Goal: Task Accomplishment & Management: Manage account settings

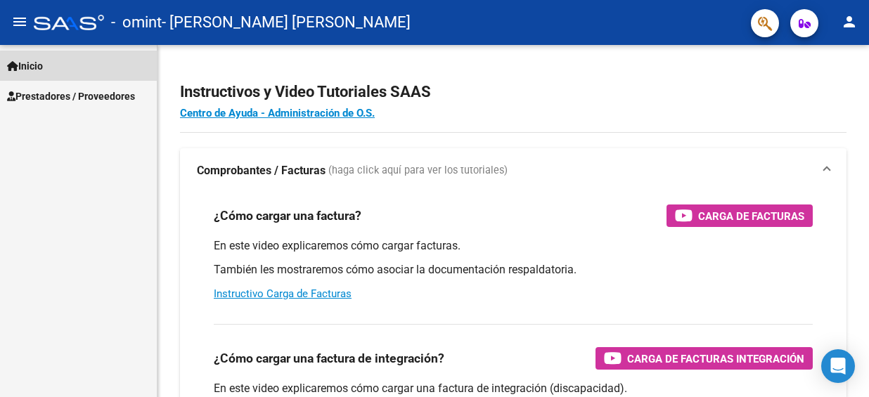
click at [59, 65] on link "Inicio" at bounding box center [78, 66] width 157 height 30
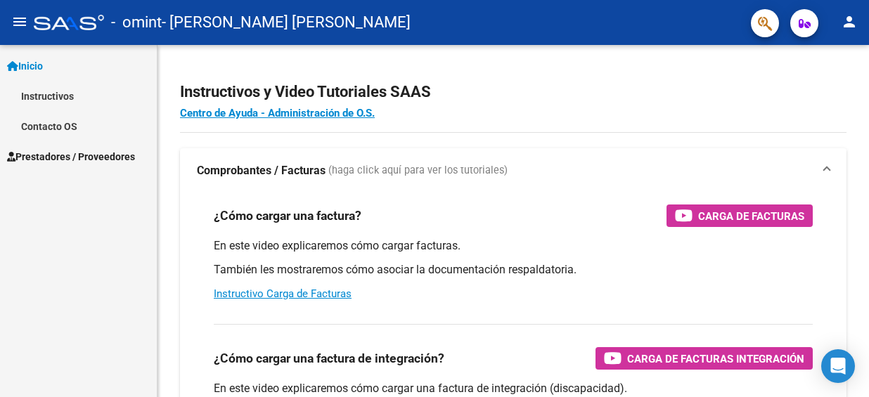
click at [48, 153] on span "Prestadores / Proveedores" at bounding box center [71, 156] width 128 height 15
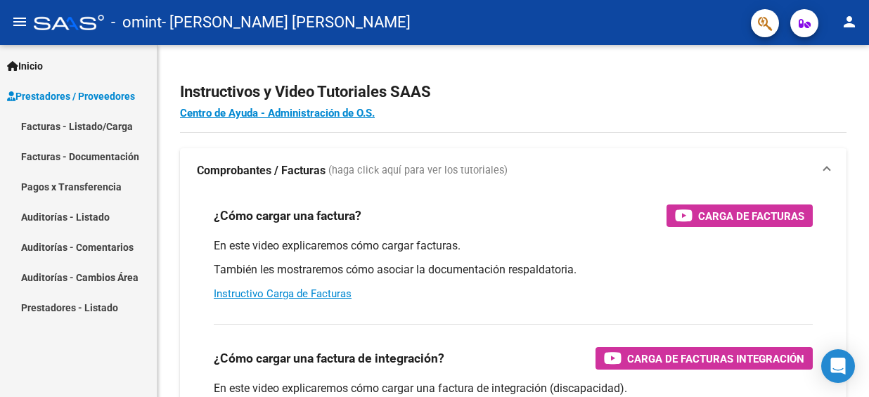
click at [56, 127] on link "Facturas - Listado/Carga" at bounding box center [78, 126] width 157 height 30
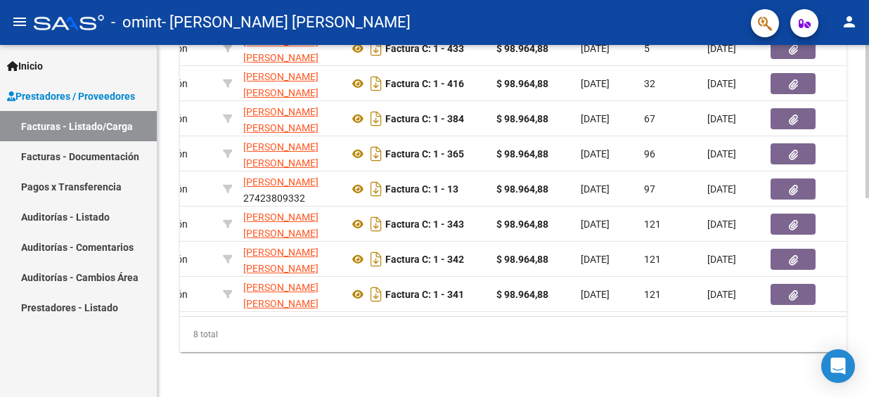
scroll to position [0, 335]
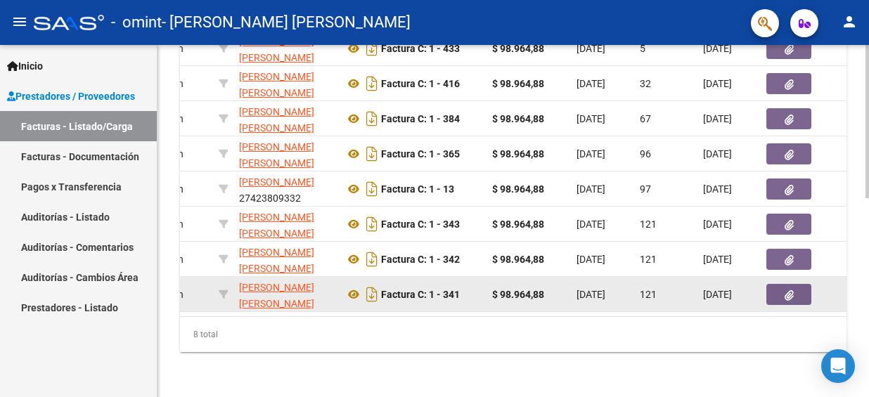
drag, startPoint x: 576, startPoint y: 287, endPoint x: 617, endPoint y: 283, distance: 40.2
click at [605, 289] on span "[DATE]" at bounding box center [590, 294] width 29 height 11
click at [600, 289] on span "[DATE]" at bounding box center [590, 294] width 29 height 11
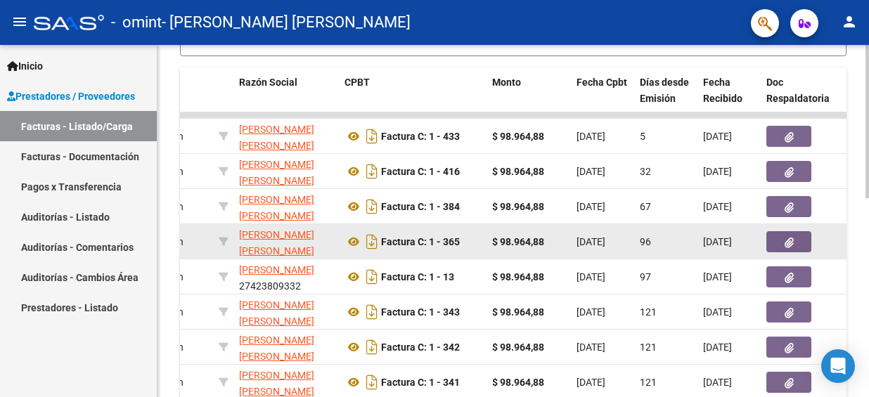
scroll to position [388, 0]
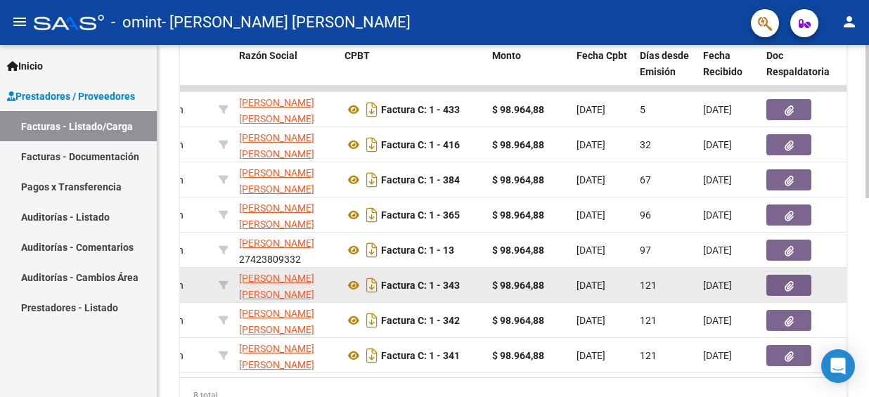
click at [605, 283] on span "[DATE]" at bounding box center [590, 285] width 29 height 11
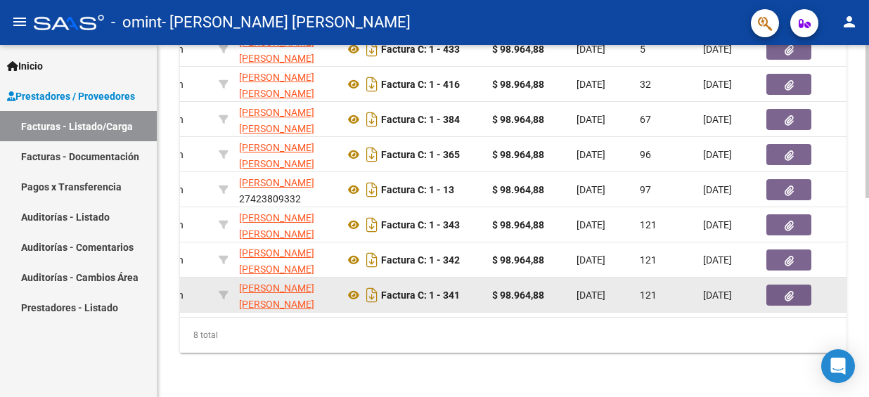
scroll to position [458, 0]
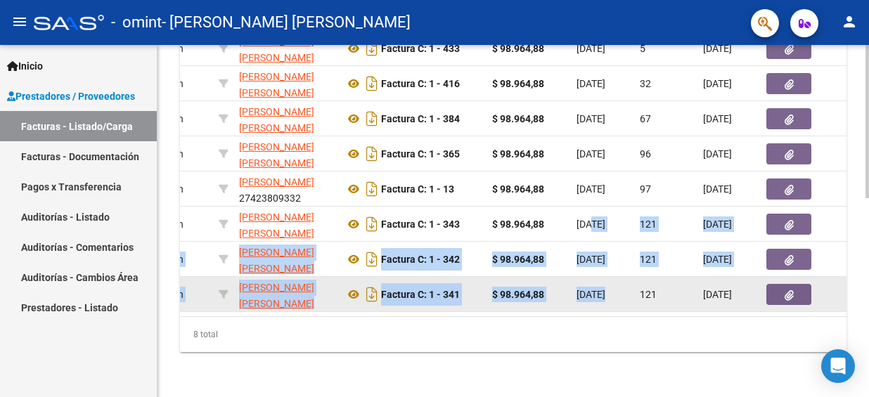
drag, startPoint x: 592, startPoint y: 213, endPoint x: 606, endPoint y: 280, distance: 68.3
click at [511, 280] on datatable-scroller "18680 Integración [PERSON_NAME] [PERSON_NAME] 27227619754 Factura C: 1 - 433 $ …" at bounding box center [178, 169] width 666 height 288
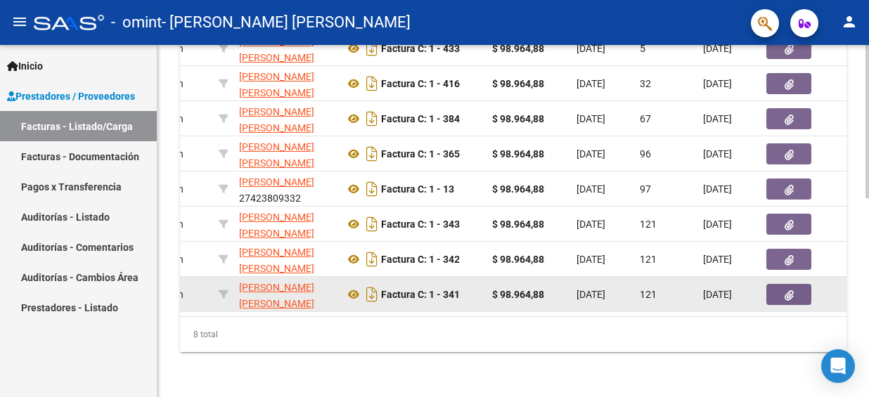
click at [652, 289] on span "121" at bounding box center [648, 294] width 17 height 11
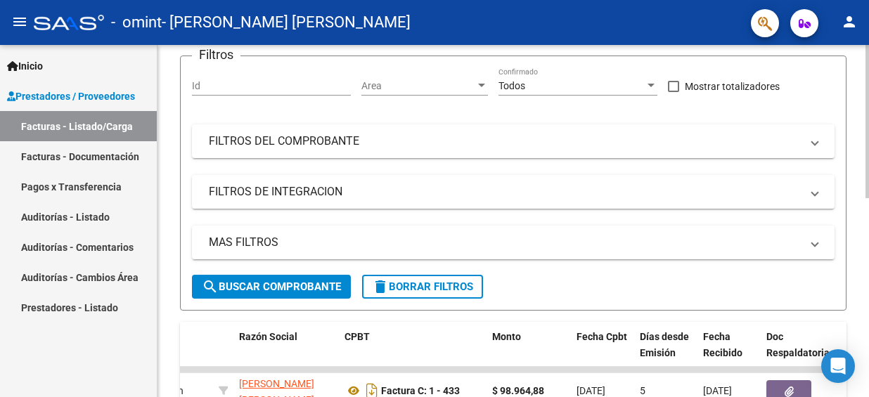
scroll to position [0, 0]
